Goal: Navigation & Orientation: Find specific page/section

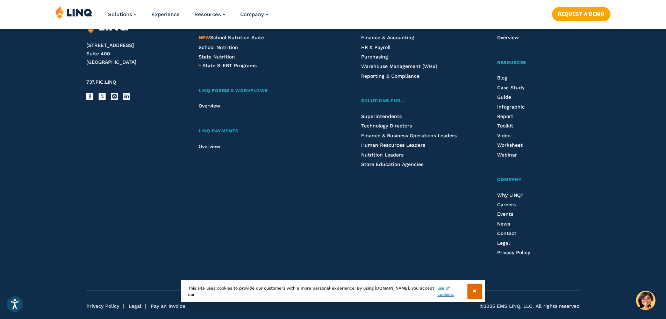
scroll to position [1869, 0]
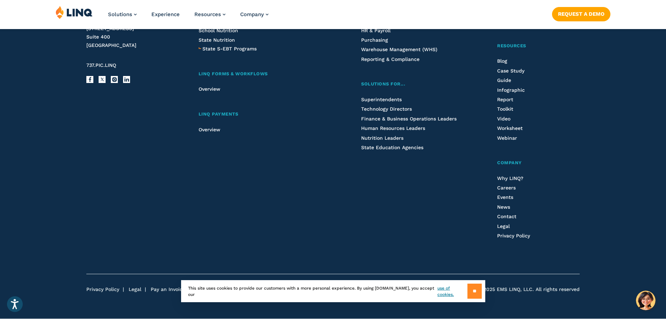
click at [472, 288] on input "**" at bounding box center [475, 290] width 14 height 15
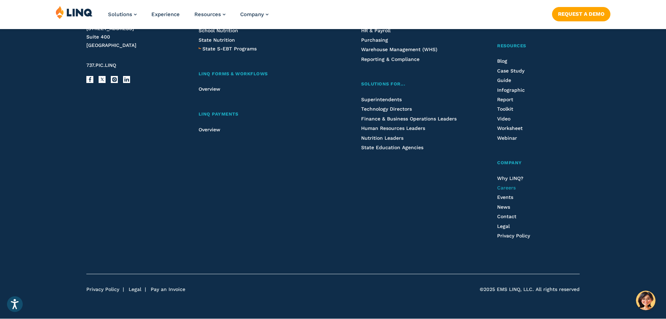
click at [512, 187] on span "Careers" at bounding box center [506, 188] width 19 height 6
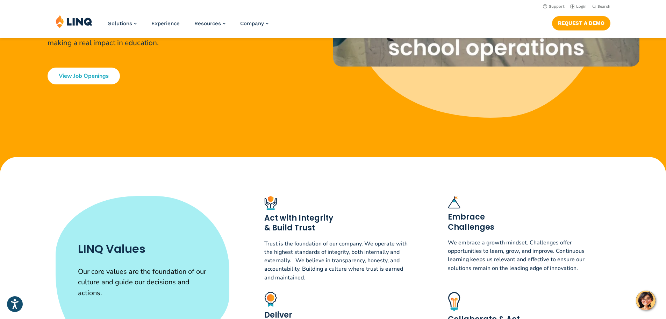
scroll to position [184, 0]
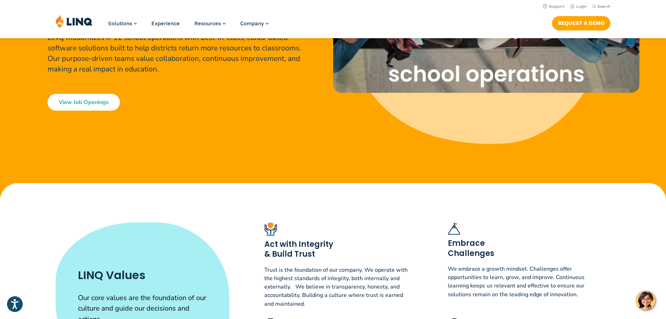
click at [76, 111] on link "View Job Openings" at bounding box center [84, 102] width 72 height 17
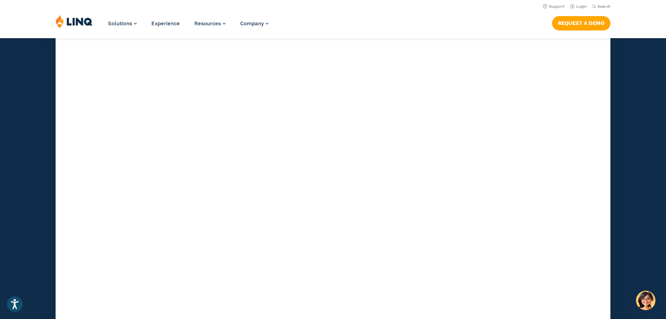
scroll to position [1894, 0]
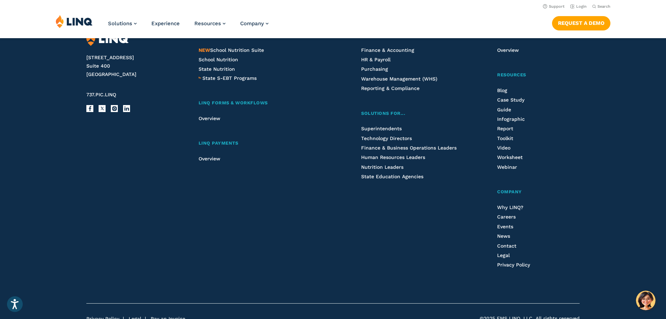
scroll to position [2526, 0]
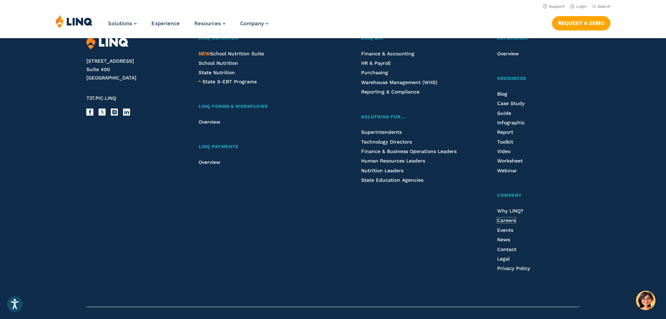
drag, startPoint x: 498, startPoint y: 221, endPoint x: 480, endPoint y: 225, distance: 18.8
click at [498, 221] on span "Careers" at bounding box center [506, 220] width 19 height 6
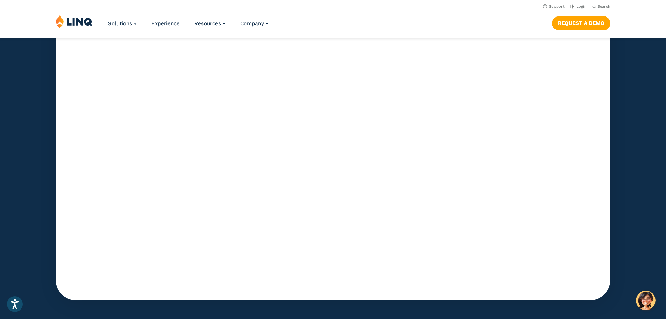
scroll to position [2159, 0]
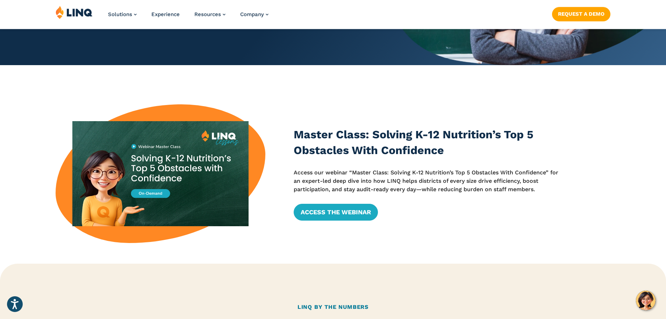
click at [591, 200] on div "Master Class: Solving K-12 Nutrition’s Top 5 Obstacles With Confidence Access o…" at bounding box center [333, 173] width 666 height 139
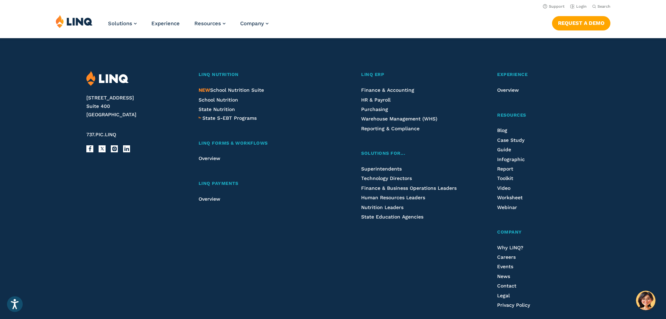
scroll to position [1799, 0]
click at [513, 256] on span "Careers" at bounding box center [506, 258] width 19 height 6
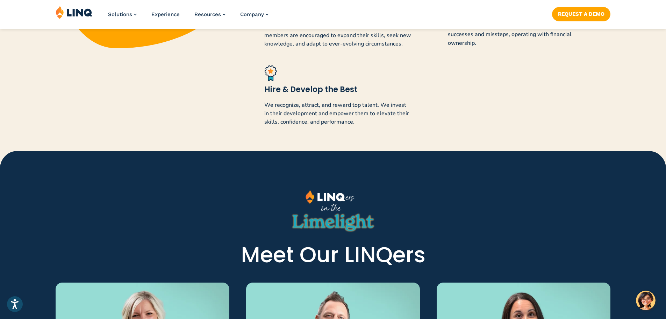
scroll to position [945, 0]
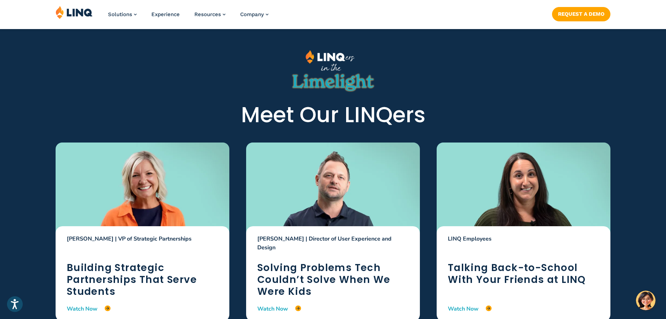
click at [26, 158] on div "[PERSON_NAME] | VP of Strategic Partnerships Building Strategic Partnerships Th…" at bounding box center [333, 231] width 666 height 179
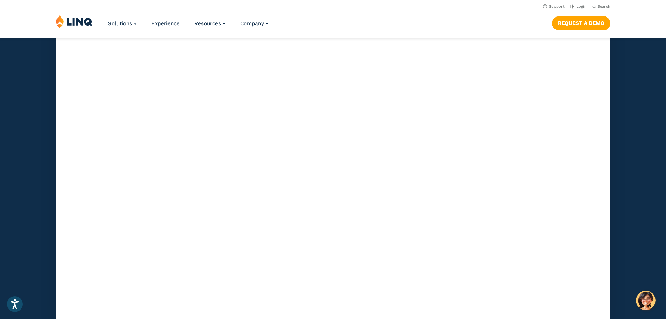
scroll to position [2064, 0]
